Goal: Find specific page/section

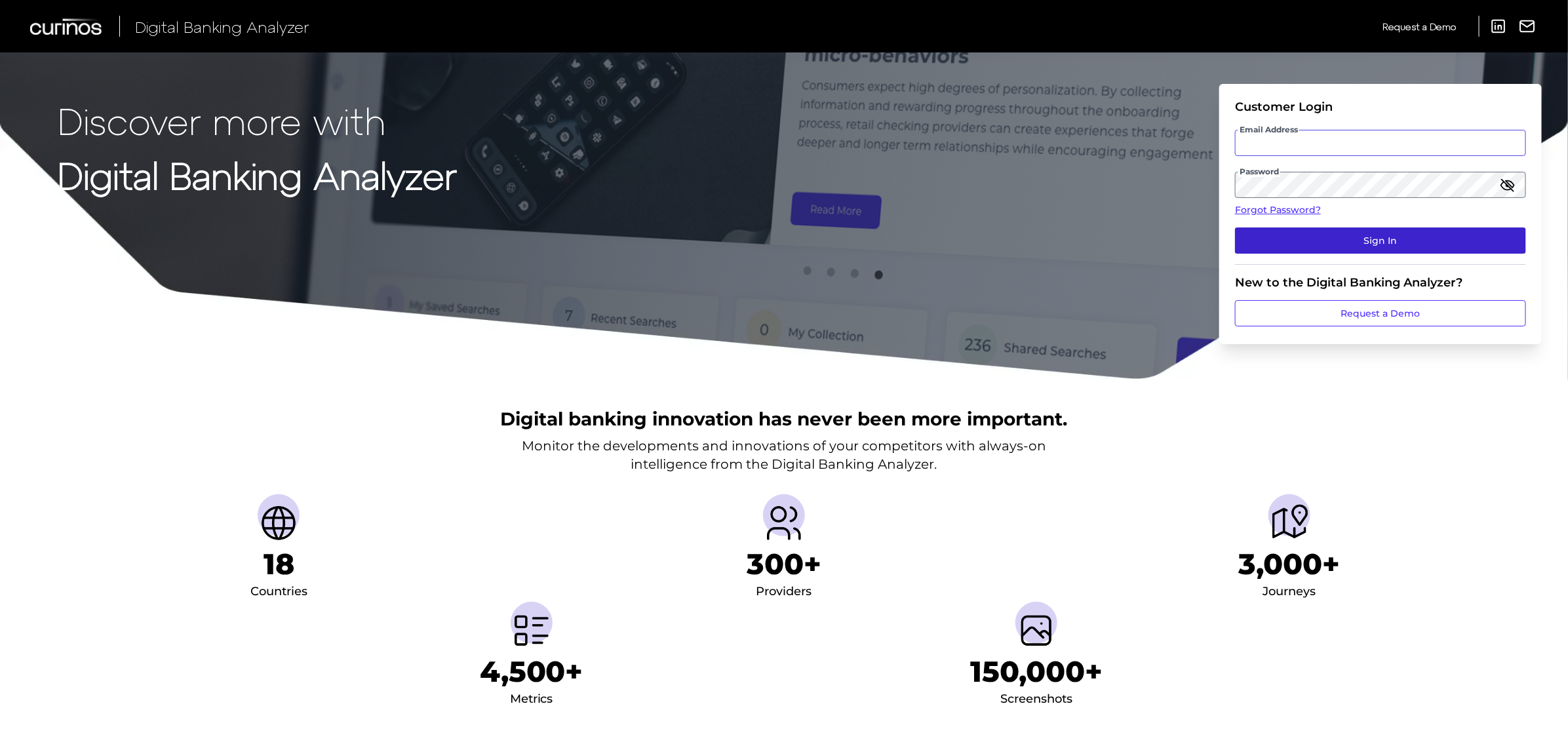
type input "[PERSON_NAME][EMAIL_ADDRESS][PERSON_NAME][DOMAIN_NAME]"
click at [1384, 247] on button "Sign In" at bounding box center [1380, 240] width 291 height 26
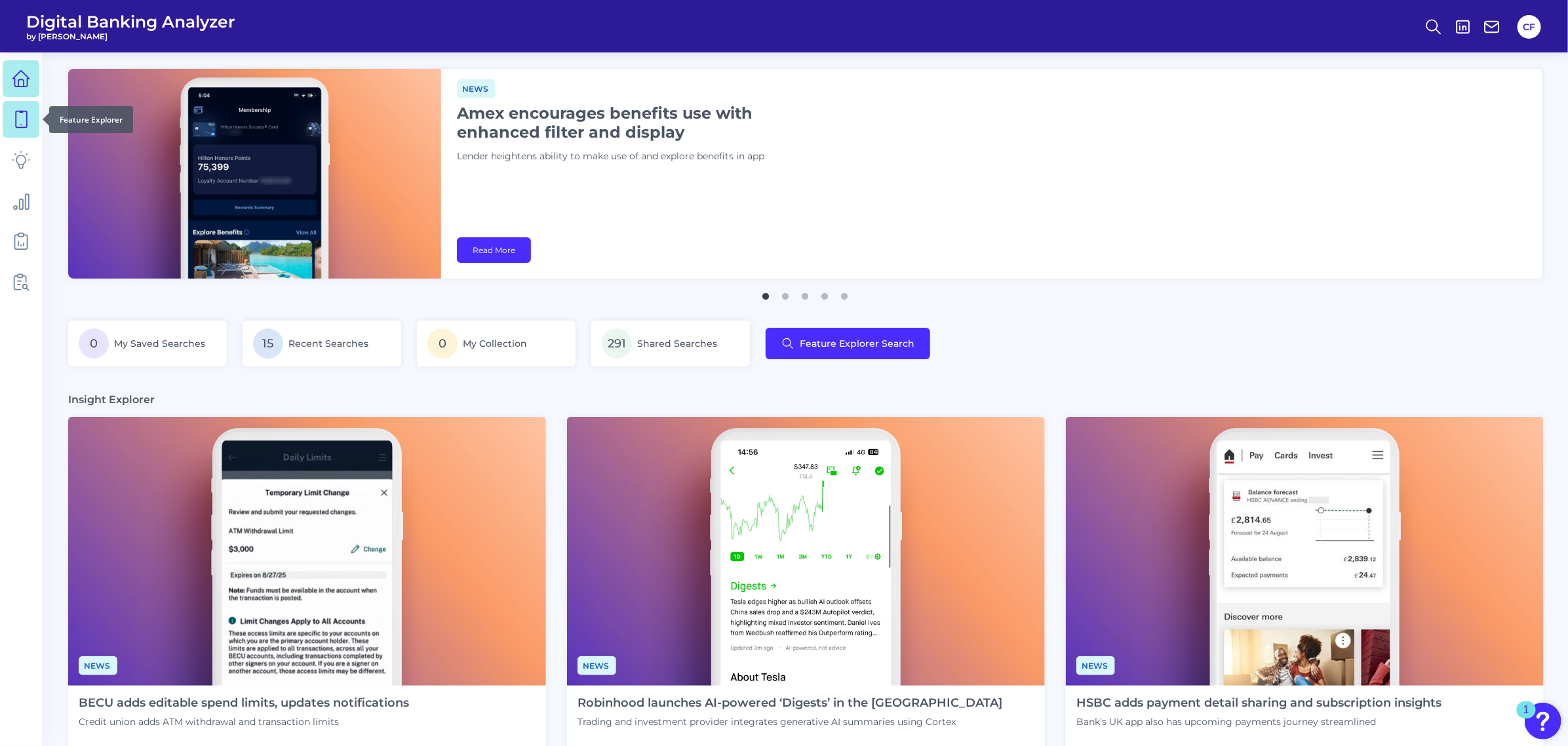
click at [24, 126] on icon at bounding box center [21, 119] width 11 height 16
